Goal: Find specific page/section: Find specific page/section

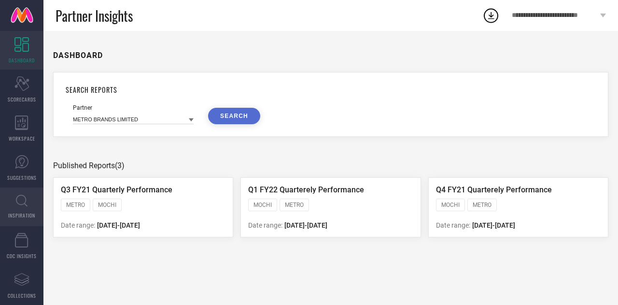
click at [29, 208] on link "INSPIRATION" at bounding box center [21, 206] width 43 height 39
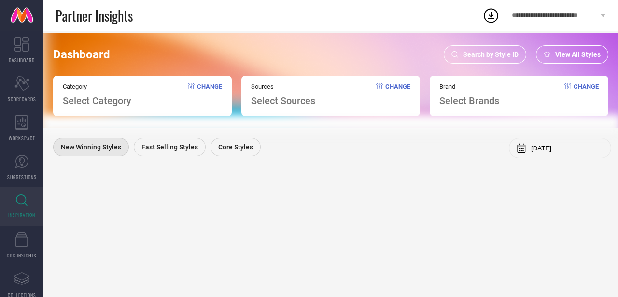
click at [581, 56] on span "View All Styles" at bounding box center [577, 55] width 45 height 8
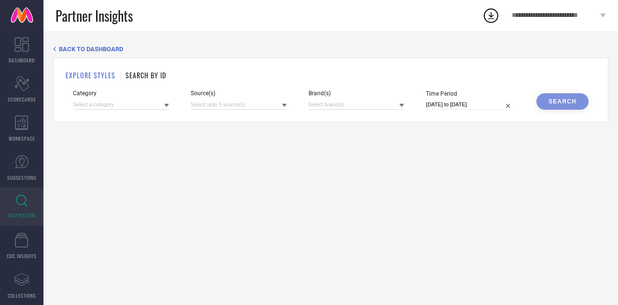
click at [149, 76] on h1 "SEARCH BY ID" at bounding box center [146, 75] width 41 height 10
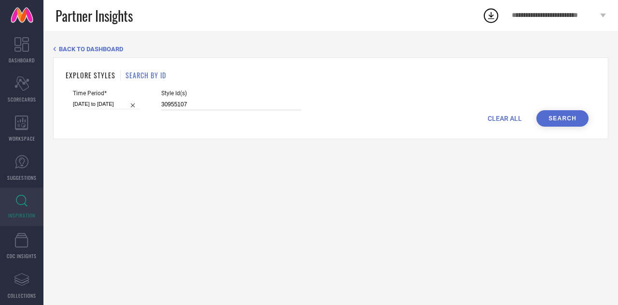
drag, startPoint x: 199, startPoint y: 109, endPoint x: 155, endPoint y: 105, distance: 43.7
click at [155, 105] on div "Time Period* [DATE] to [DATE] Style Id(s) 30955107" at bounding box center [331, 100] width 516 height 20
paste input "3291435 30875733 33272091 34811609 34811614 34810109 35660293 24405136 32600988…"
type input "33291435 30875733 33272091 34811609 34811614 34810109 35660293 24405136 3260098…"
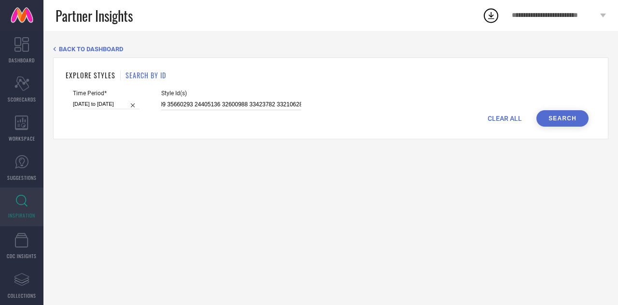
click at [122, 105] on input "[DATE] to [DATE]" at bounding box center [106, 104] width 67 height 10
select select "2"
select select "2025"
select select "3"
select select "2025"
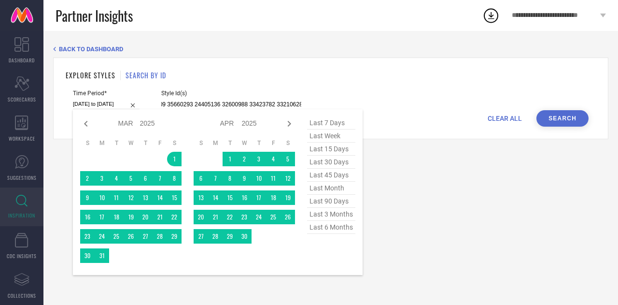
type input "33291435 30875733 33272091 34811609 34811614 34810109 35660293 24405136 3260098…"
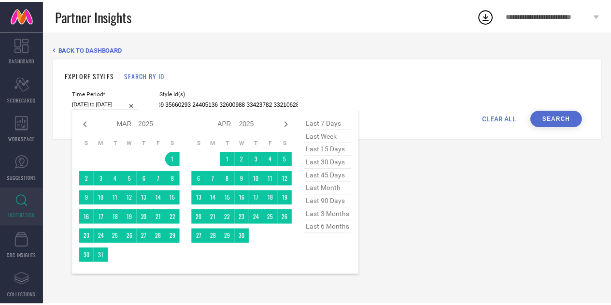
scroll to position [0, 0]
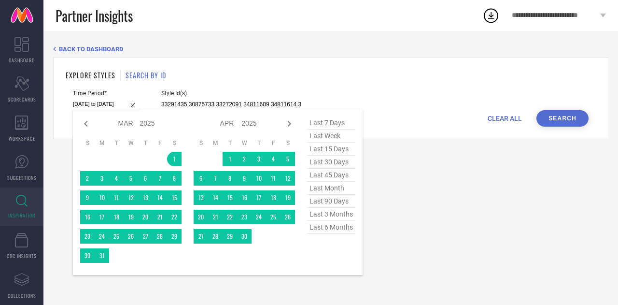
click at [327, 126] on span "last 7 days" at bounding box center [331, 122] width 48 height 13
type input "[DATE] to [DATE]"
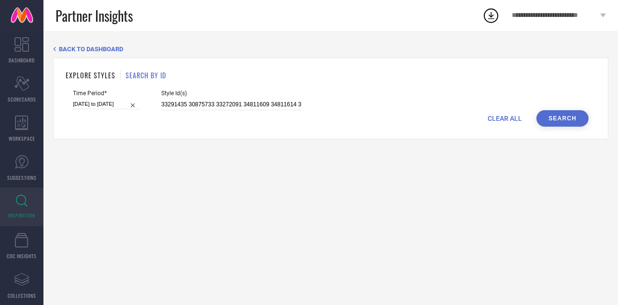
click at [559, 119] on button "Search" at bounding box center [563, 118] width 52 height 16
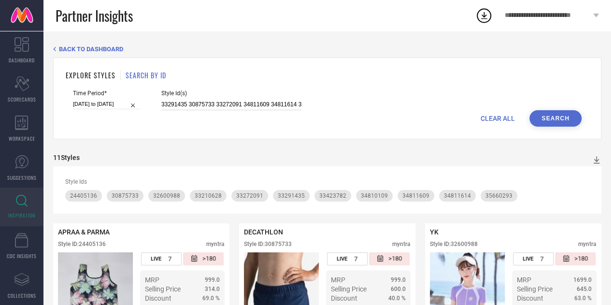
click at [292, 106] on input "33291435 30875733 33272091 34811609 34811614 34810109 35660293 24405136 3260098…" at bounding box center [231, 104] width 140 height 11
paste input "32819513 32819214 32819249 32819513 34976159 34472240 32819490 32819176"
click at [568, 113] on button "Search" at bounding box center [555, 118] width 52 height 16
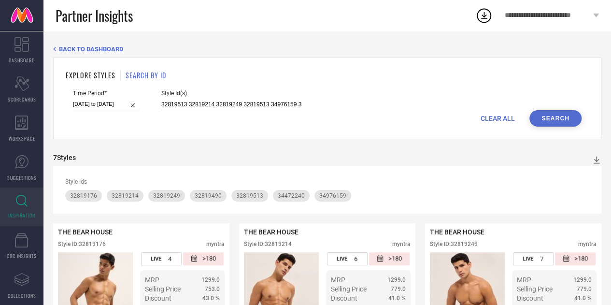
click at [261, 107] on input "32819513 32819214 32819249 32819513 34976159 34472240 32819490 32819176" at bounding box center [231, 104] width 140 height 11
paste input "3475100 36759645 23314714 23314714 33475100 17206658 23314714 27969926 23314732…"
type input "33475100 36759645 23314714 23314714 33475100 17206658 23314714 27969926 2331473…"
click at [548, 119] on button "Search" at bounding box center [555, 118] width 52 height 16
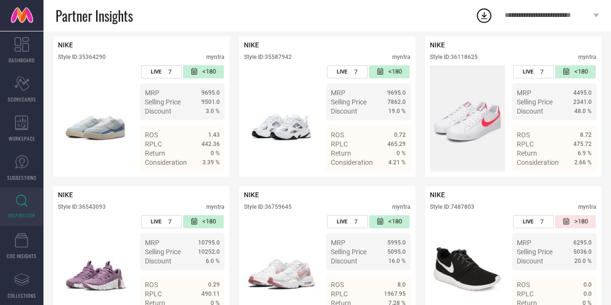
scroll to position [3939, 0]
